Goal: Task Accomplishment & Management: Manage account settings

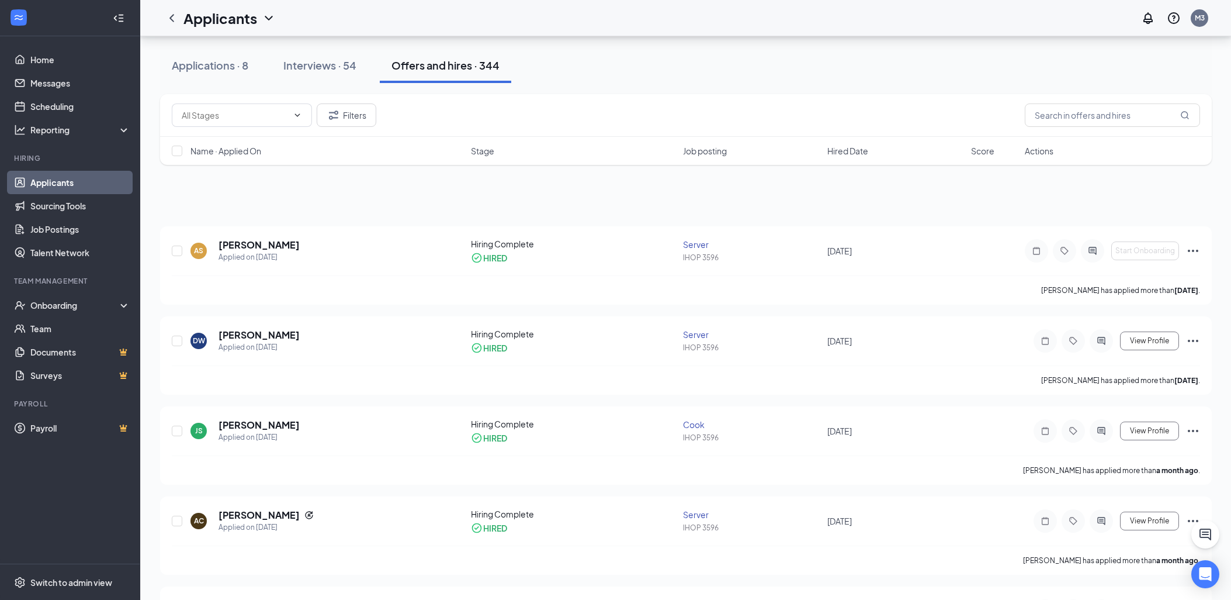
scroll to position [692, 0]
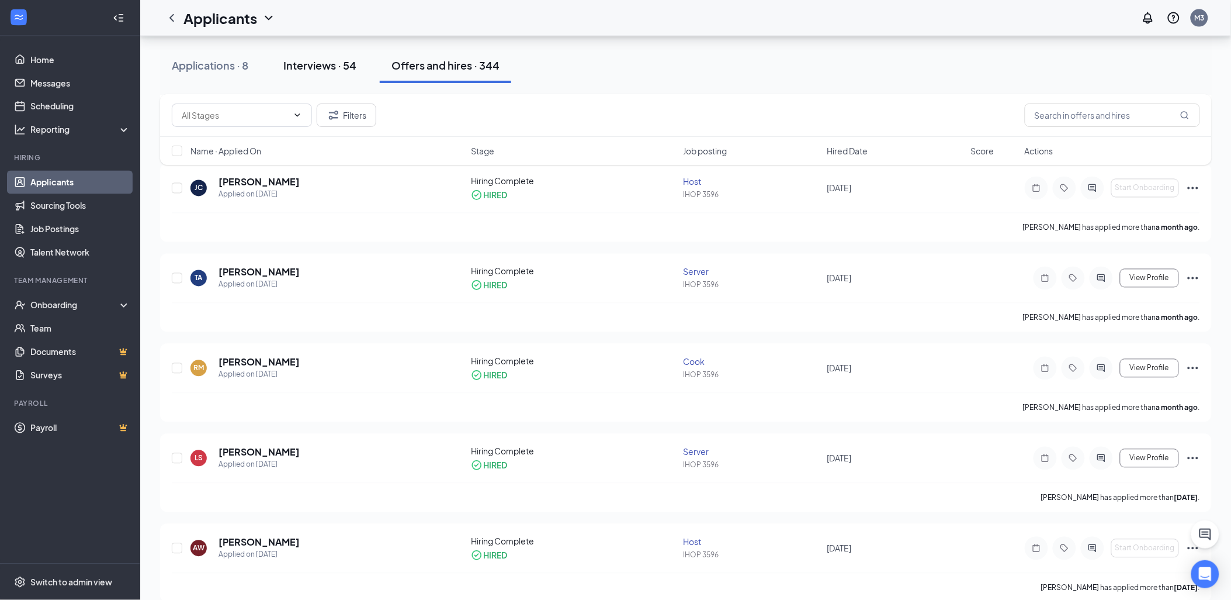
click at [301, 64] on div "Interviews · 54" at bounding box center [319, 65] width 73 height 15
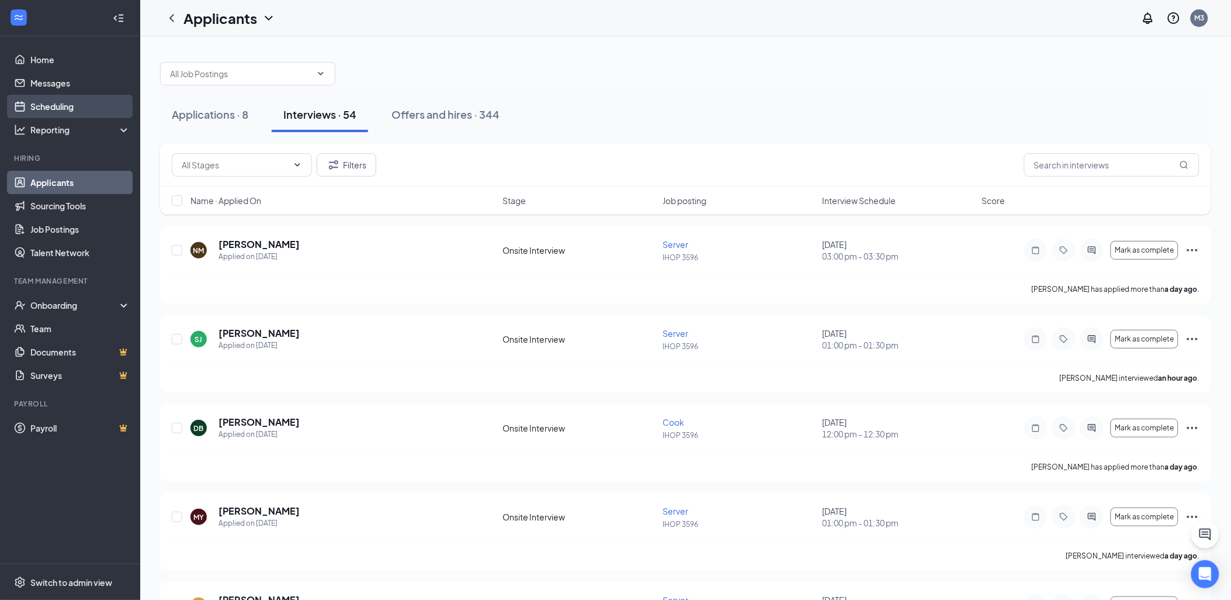
click at [55, 96] on link "Scheduling" at bounding box center [80, 106] width 100 height 23
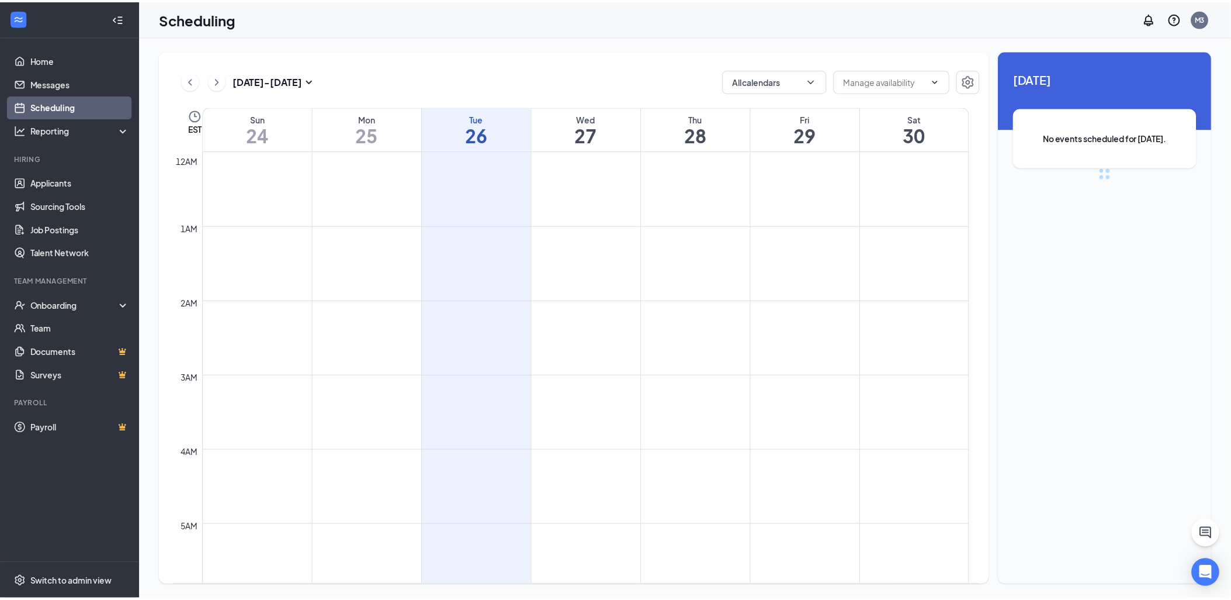
scroll to position [574, 0]
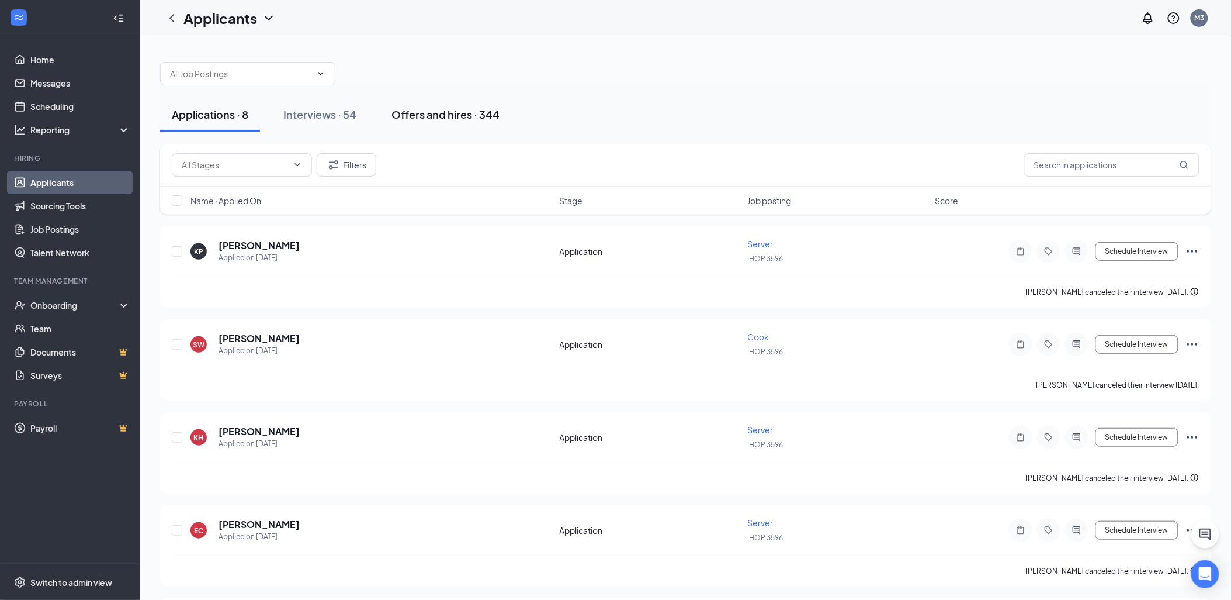
click at [467, 119] on div "Offers and hires · 344" at bounding box center [446, 114] width 108 height 15
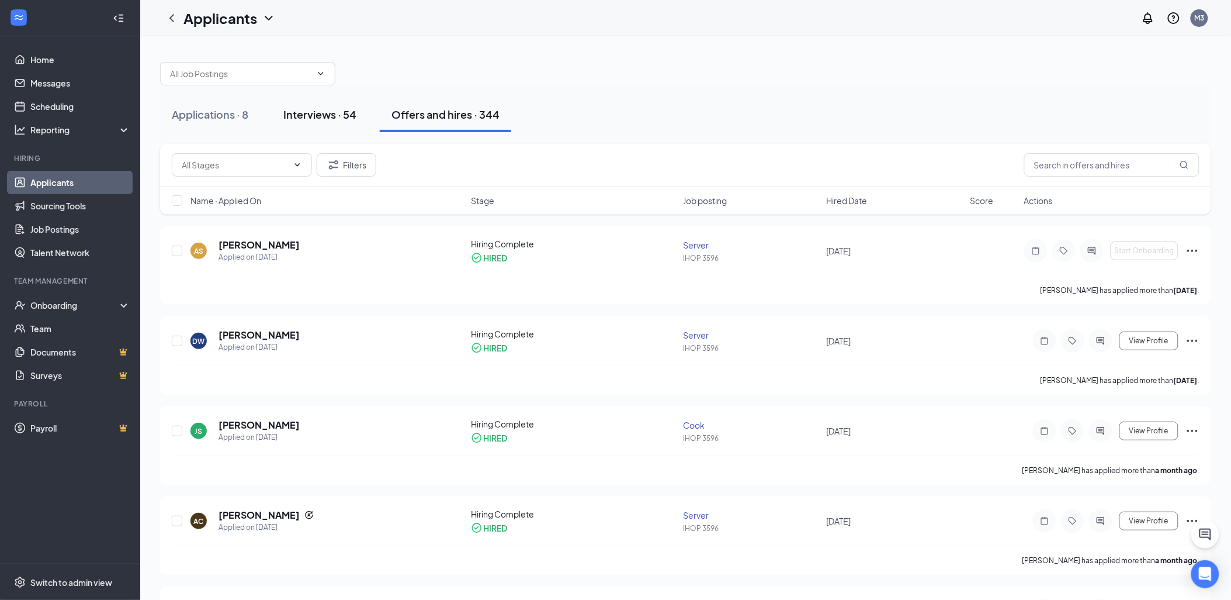
click at [331, 120] on div "Interviews · 54" at bounding box center [319, 114] width 73 height 15
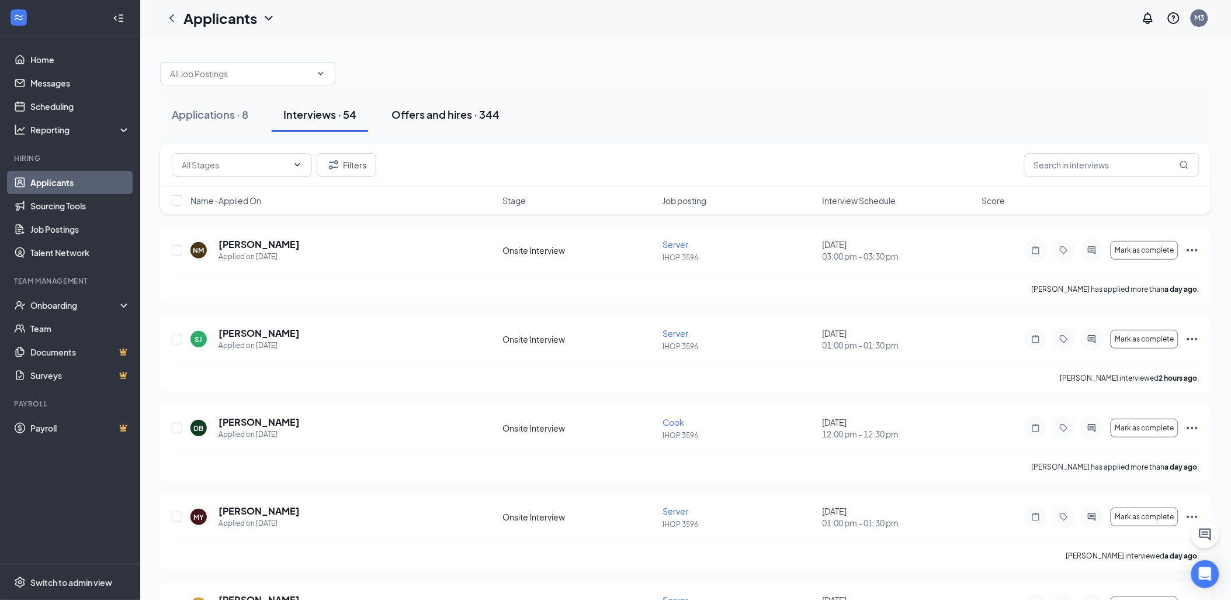
click at [425, 115] on div "Offers and hires · 344" at bounding box center [446, 114] width 108 height 15
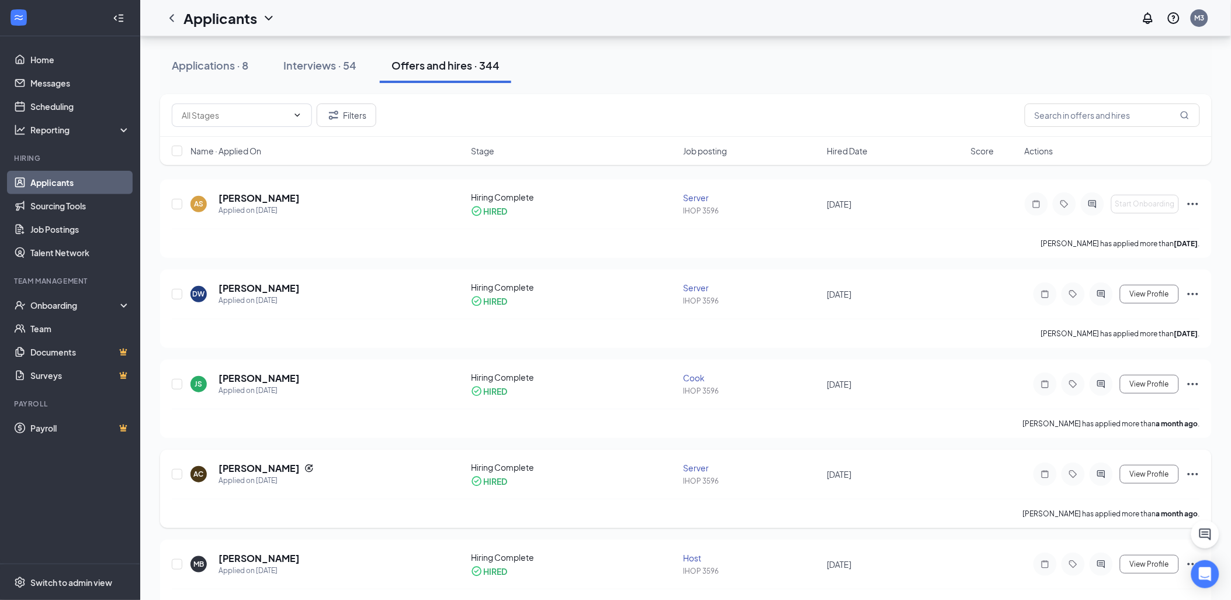
scroll to position [86, 0]
